Goal: Transaction & Acquisition: Purchase product/service

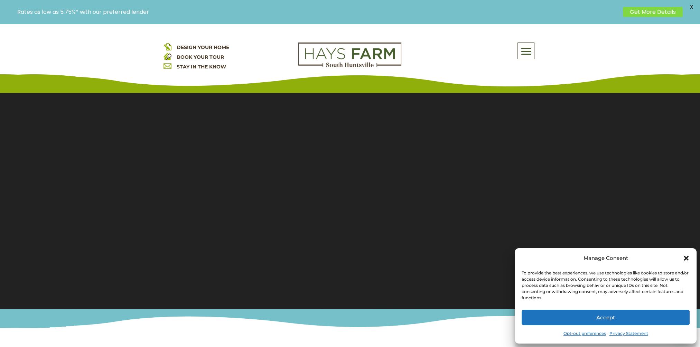
click at [689, 260] on icon "Close dialog" at bounding box center [686, 258] width 7 height 7
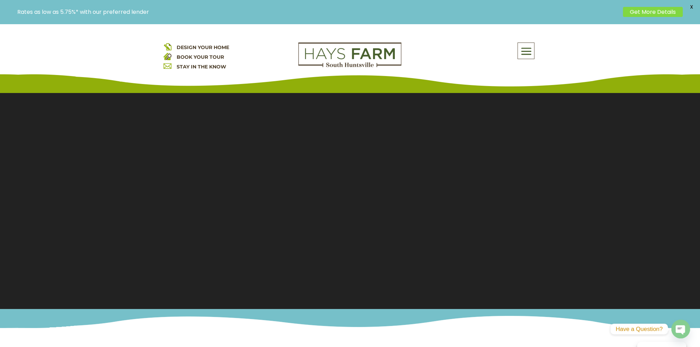
click at [529, 56] on span at bounding box center [526, 52] width 16 height 16
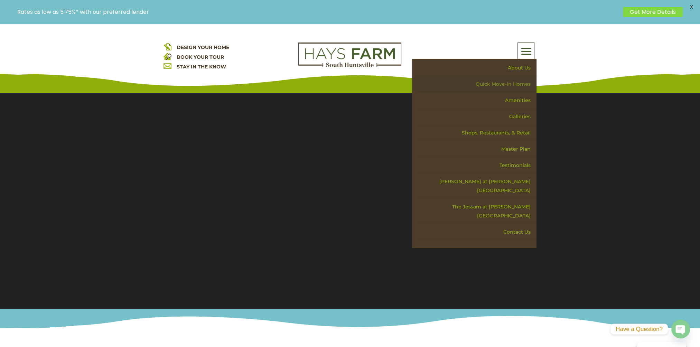
click at [514, 82] on link "Quick Move-in Homes" at bounding box center [477, 84] width 120 height 16
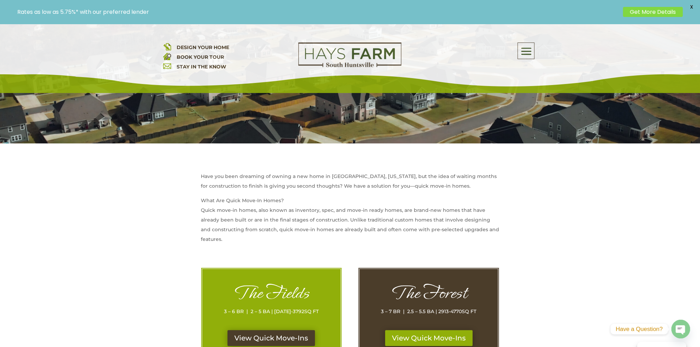
scroll to position [277, 0]
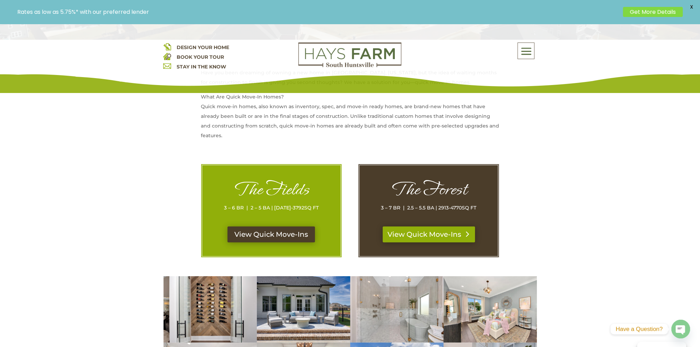
click at [424, 238] on link "View Quick Move-Ins" at bounding box center [429, 234] width 92 height 16
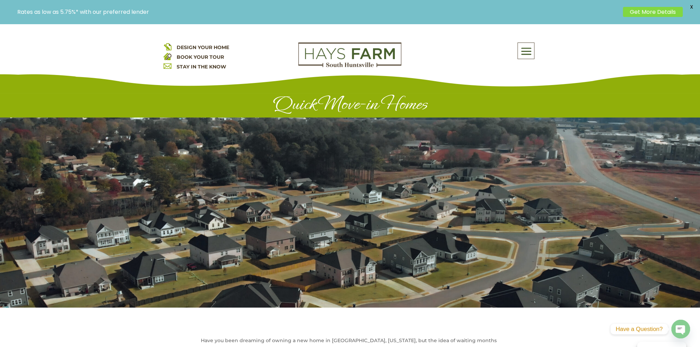
click at [422, 73] on div "DESIGN YOUR HOME BOOK YOUR TOUR STAY IN THE KNOW About Us Quick Move-in Homes A…" at bounding box center [350, 62] width 373 height 38
click at [355, 56] on img at bounding box center [349, 55] width 103 height 25
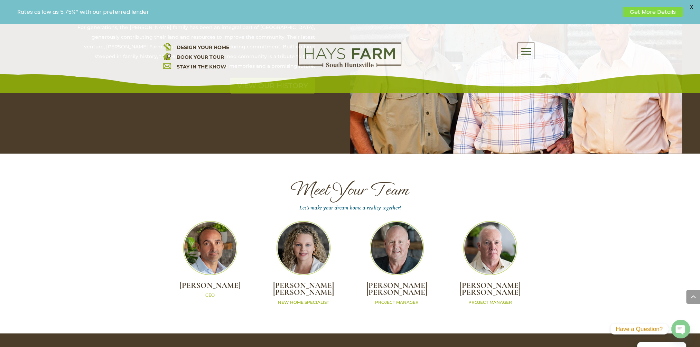
scroll to position [2005, 0]
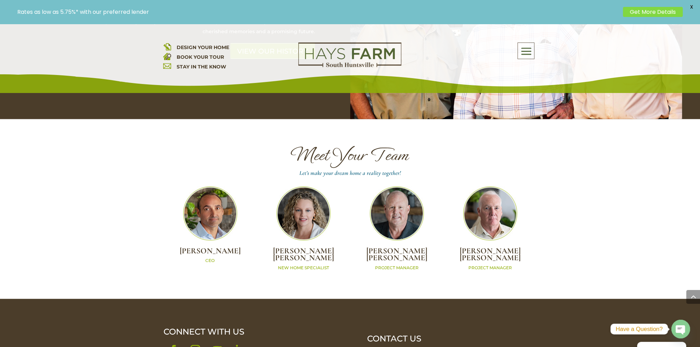
click at [299, 194] on img at bounding box center [304, 214] width 54 height 54
click at [303, 203] on img at bounding box center [304, 214] width 54 height 54
click at [304, 265] on p "NEW HOME SPECIALIST" at bounding box center [303, 268] width 93 height 6
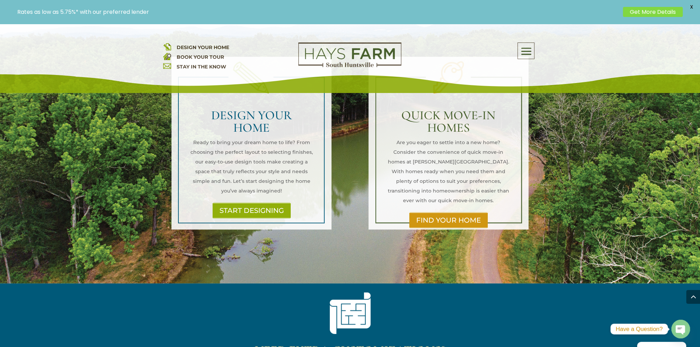
scroll to position [333, 0]
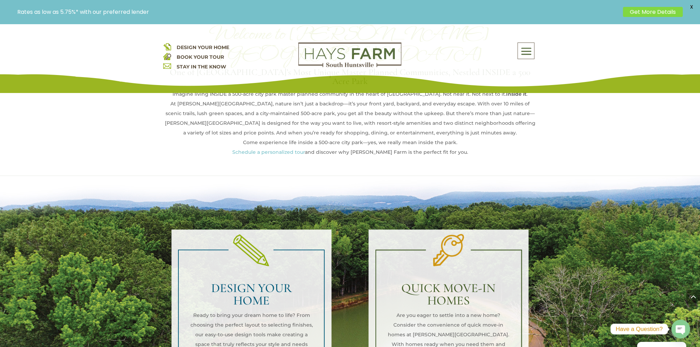
click at [527, 53] on span at bounding box center [526, 52] width 16 height 16
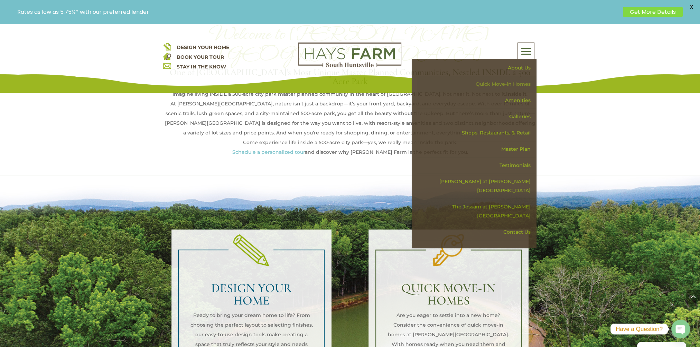
click at [500, 87] on link "Quick Move-in Homes" at bounding box center [477, 84] width 120 height 16
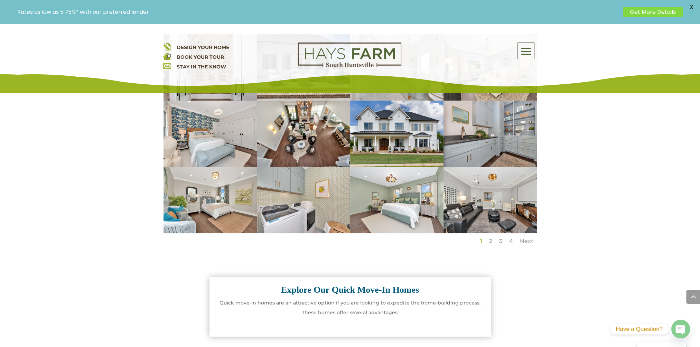
scroll to position [484, 0]
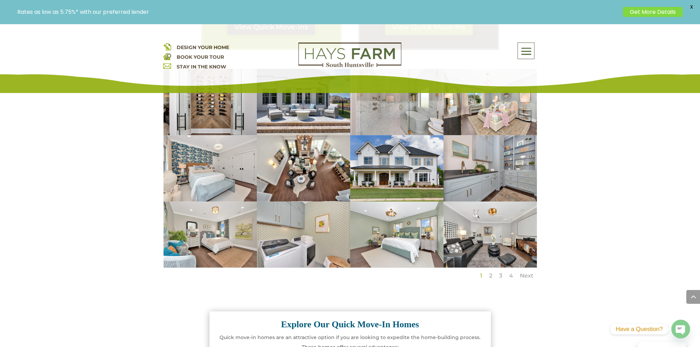
click at [490, 277] on link "2" at bounding box center [490, 275] width 3 height 7
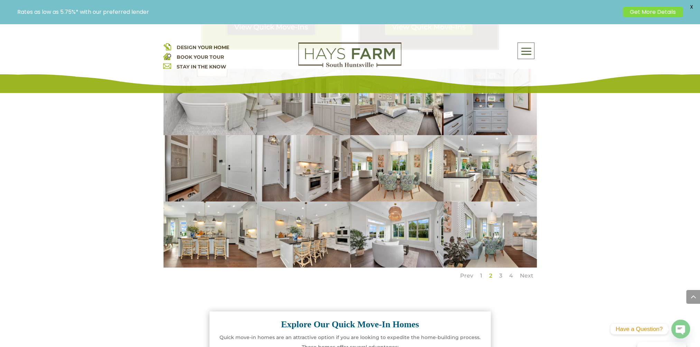
click at [502, 277] on link "3" at bounding box center [500, 275] width 3 height 7
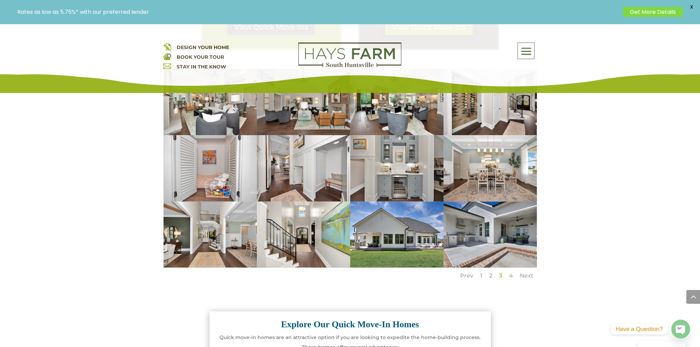
click at [512, 277] on link "4" at bounding box center [511, 275] width 4 height 7
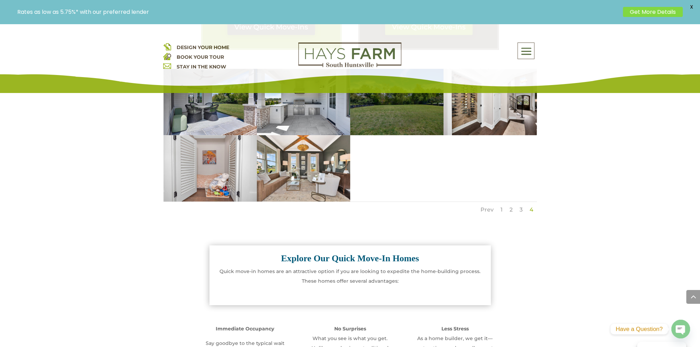
scroll to position [346, 0]
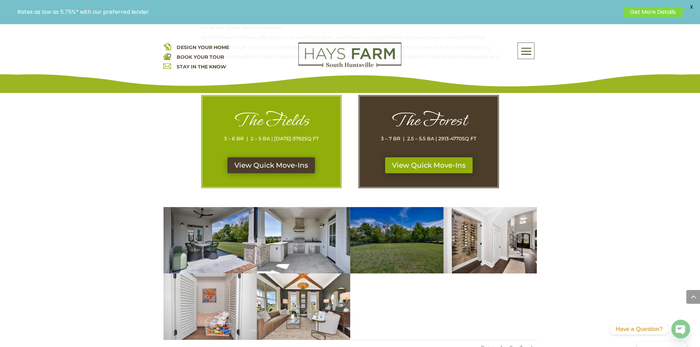
click at [436, 139] on p "3 – 7 BR | 2.5 – 5.5 BA | 2913-4770 SQ FT" at bounding box center [428, 139] width 111 height 10
click at [429, 165] on link "View Quick Move-Ins" at bounding box center [429, 165] width 92 height 16
